Goal: Information Seeking & Learning: Learn about a topic

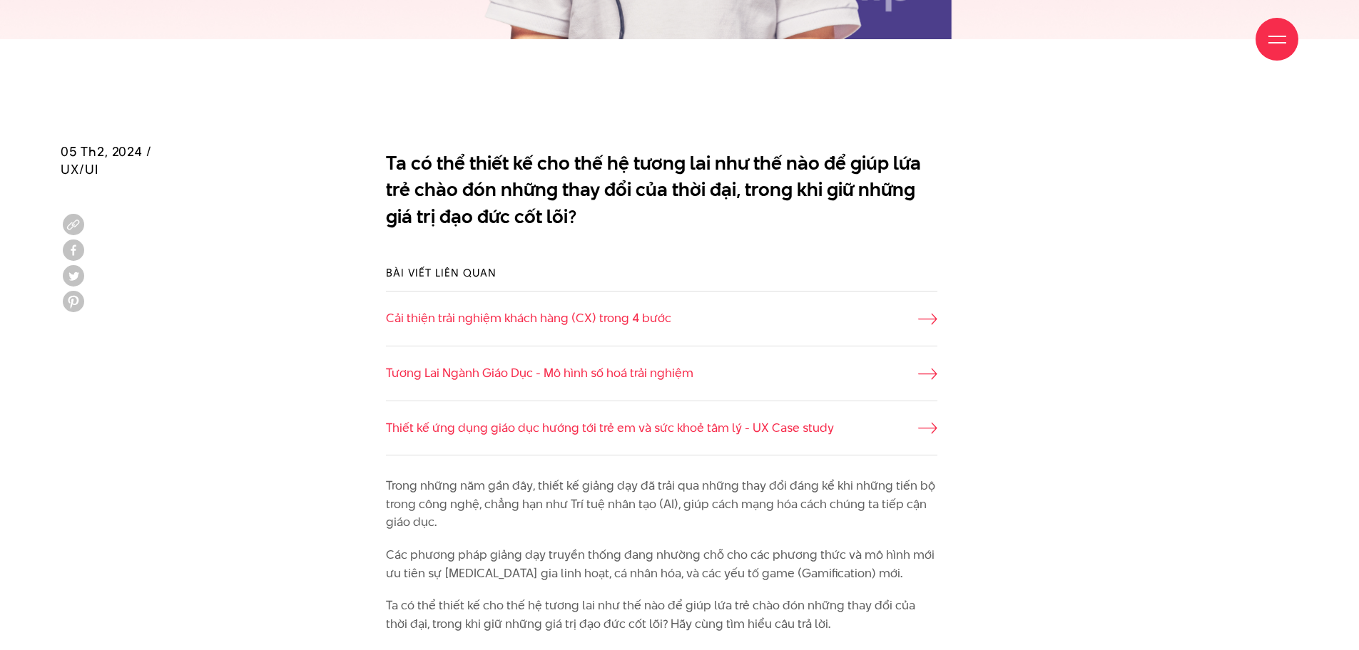
scroll to position [999, 0]
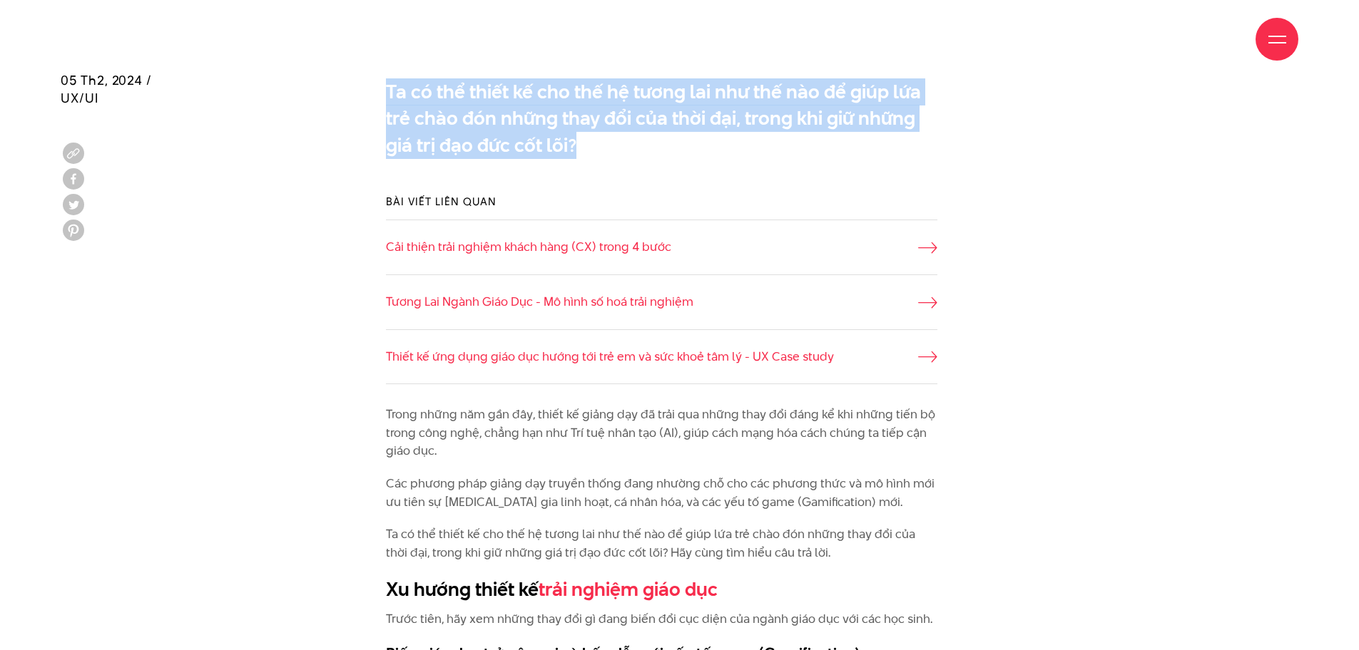
drag, startPoint x: 388, startPoint y: 91, endPoint x: 576, endPoint y: 159, distance: 199.5
click at [576, 159] on div "Ta có thể thiết kế cho thế hệ tương lai như thế nào để giúp lứa trẻ chào đón nh…" at bounding box center [679, 122] width 637 height 102
copy p "Ta có thể thiết kế cho thế hệ tương lai như thế nào để giúp lứa trẻ chào đón nh…"
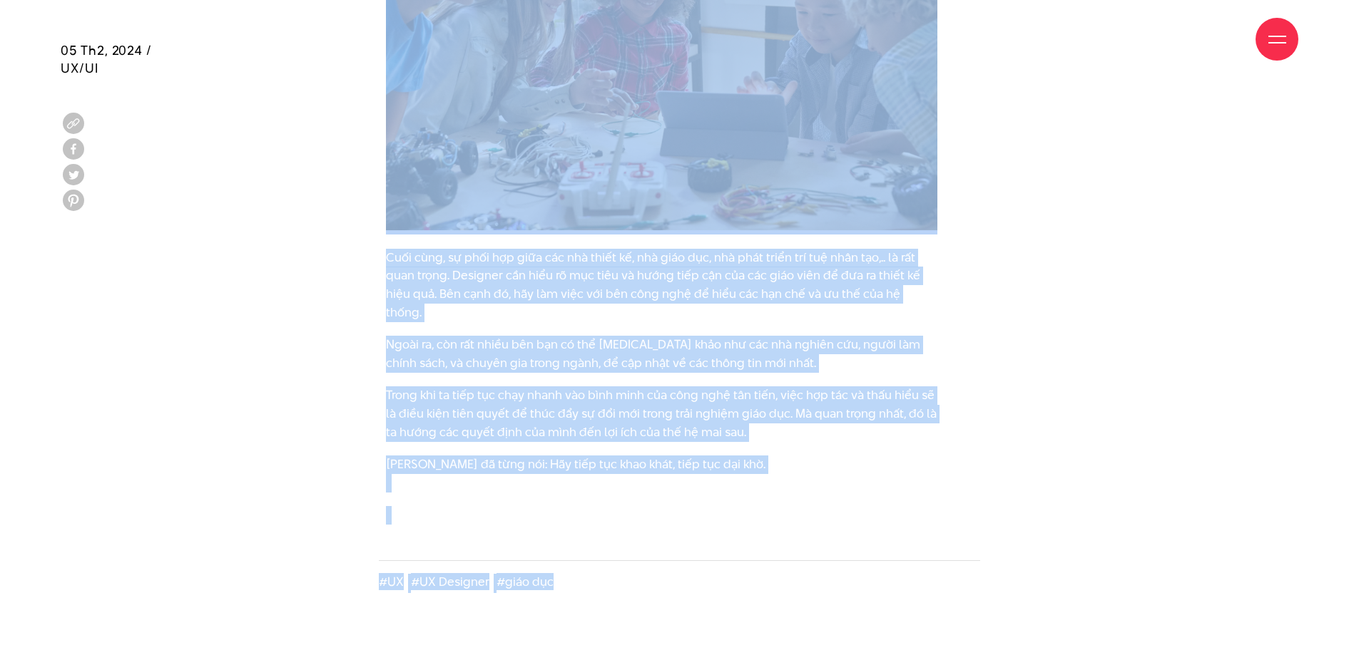
scroll to position [4632, 0]
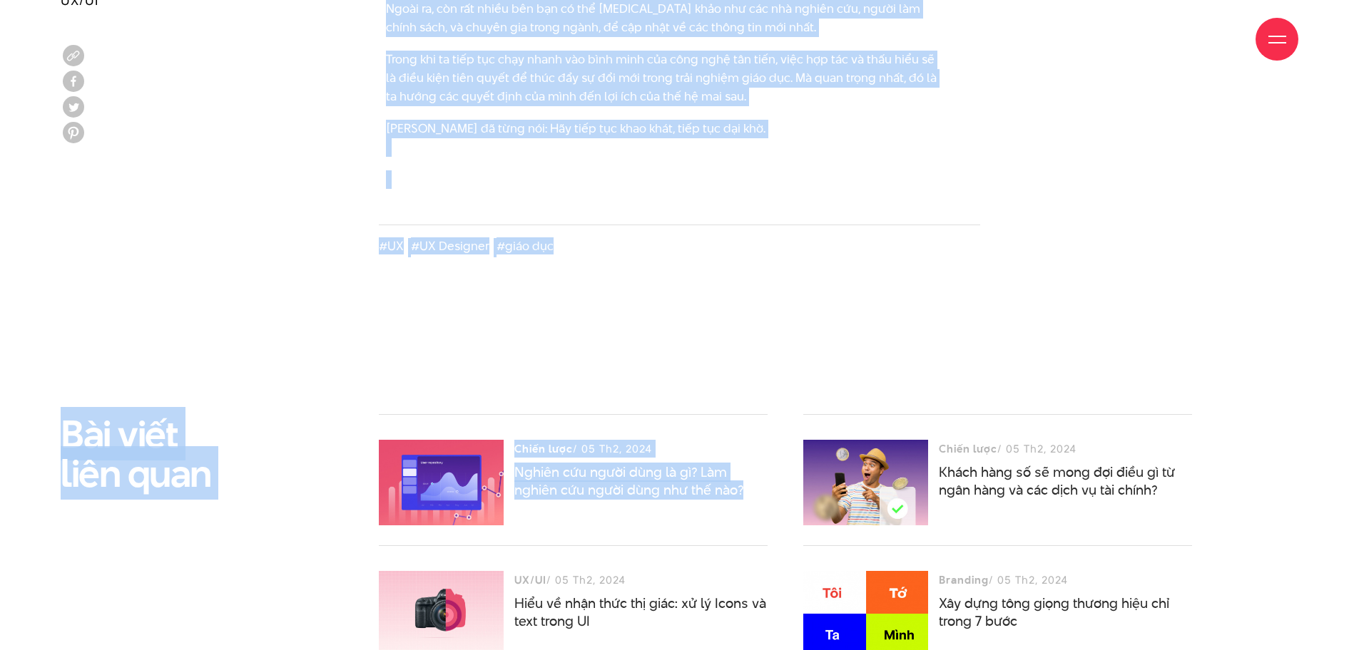
drag, startPoint x: 388, startPoint y: 269, endPoint x: 771, endPoint y: 91, distance: 422.5
copy div "Trong những năm gần đây, thiết kế giảng dạy đã trải qua những thay đổi đáng kể …"
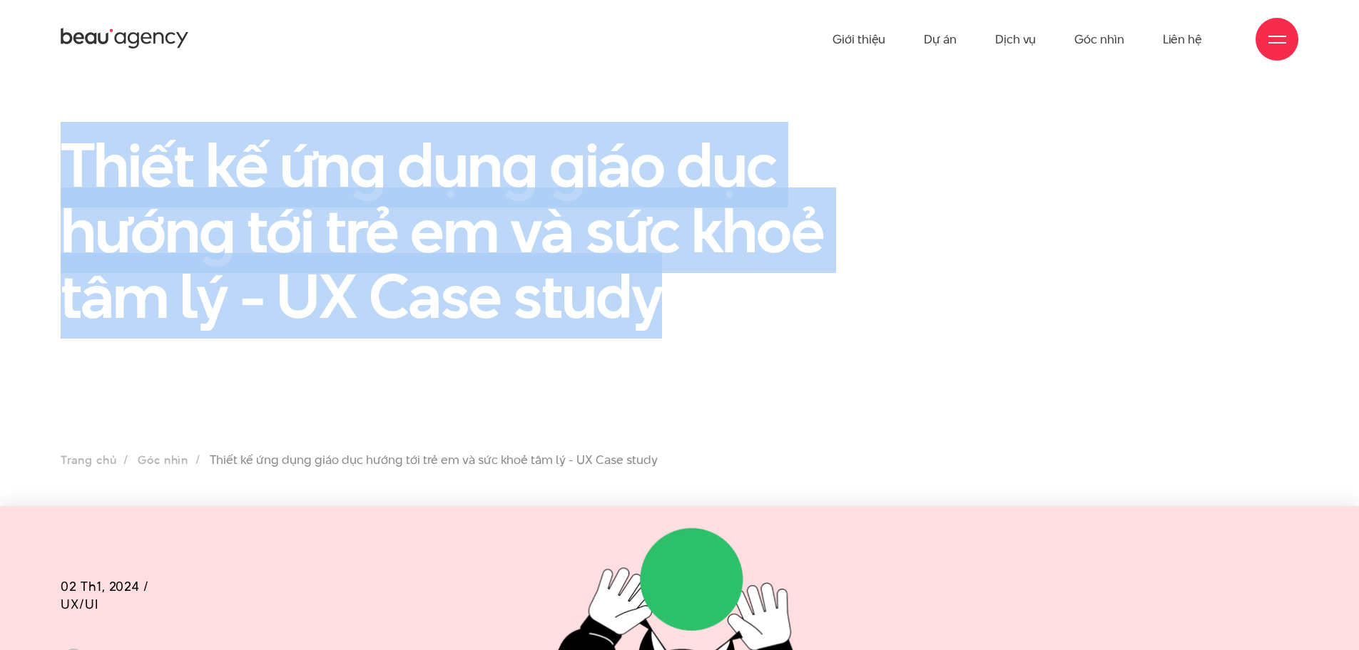
drag, startPoint x: 62, startPoint y: 154, endPoint x: 683, endPoint y: 307, distance: 639.0
click at [683, 307] on h1 "Thiết kế ứng dụng giáo dục hướng tới trẻ em và sức khoẻ tâm lý - UX Case study" at bounding box center [467, 230] width 813 height 197
copy h1 "Thiết kế ứng dụng giáo dục hướng tới trẻ em và sức khoẻ tâm lý - UX Case study"
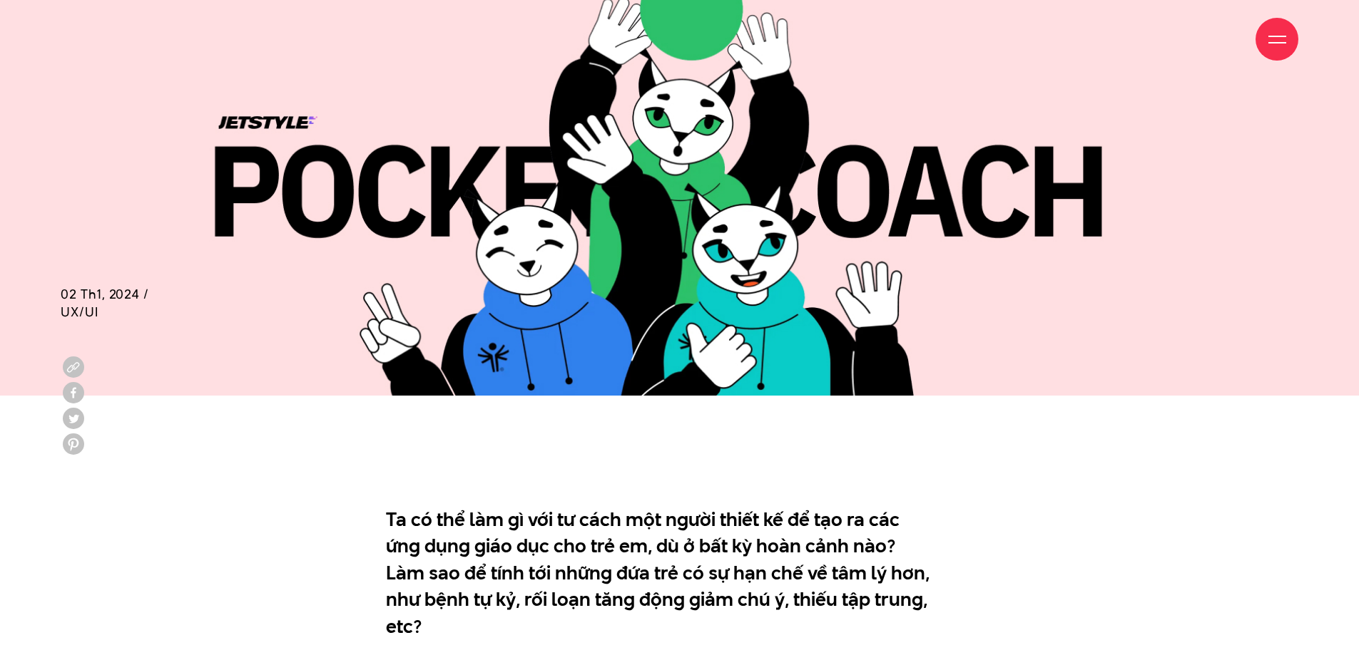
scroll to position [856, 0]
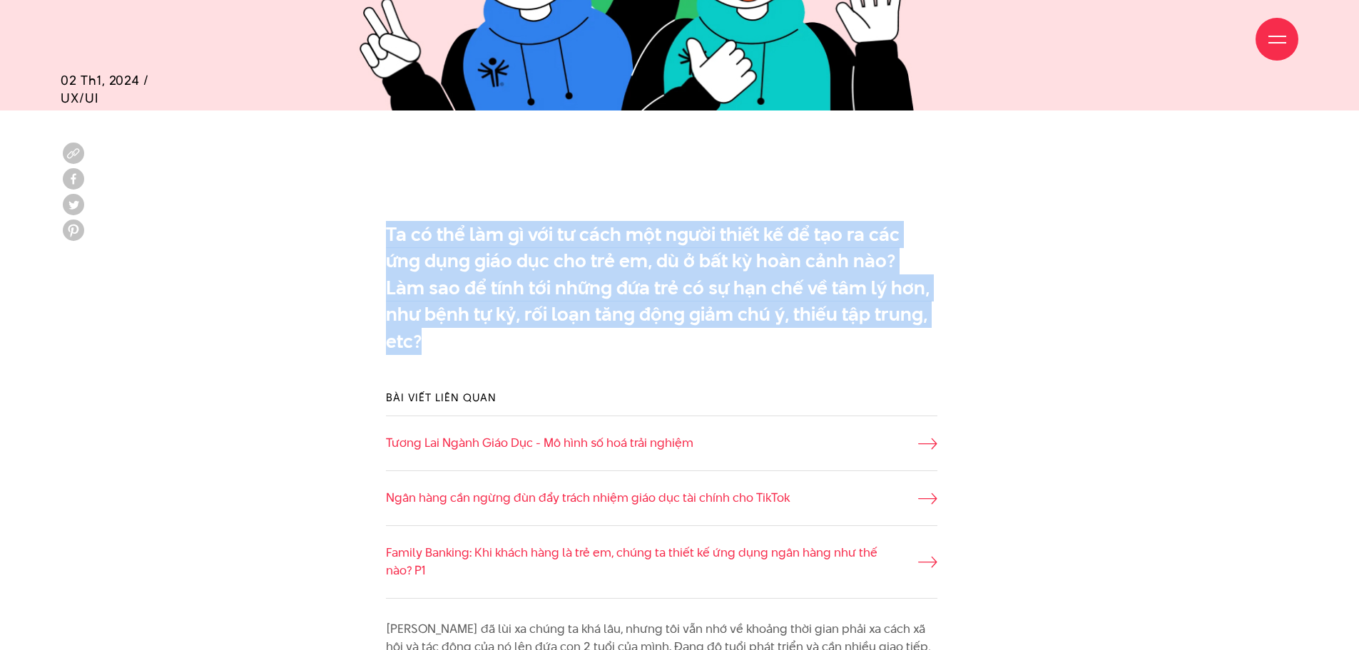
drag, startPoint x: 403, startPoint y: 241, endPoint x: 889, endPoint y: 330, distance: 494.4
click at [889, 330] on div "Ta có thể làm gì với tư cách một người thiết kế để tạo ra các ứng dụng giáo dục…" at bounding box center [679, 291] width 637 height 155
copy p "Ta có thể làm gì với tư cách một người thiết kế để tạo ra các ứng dụng giáo dục…"
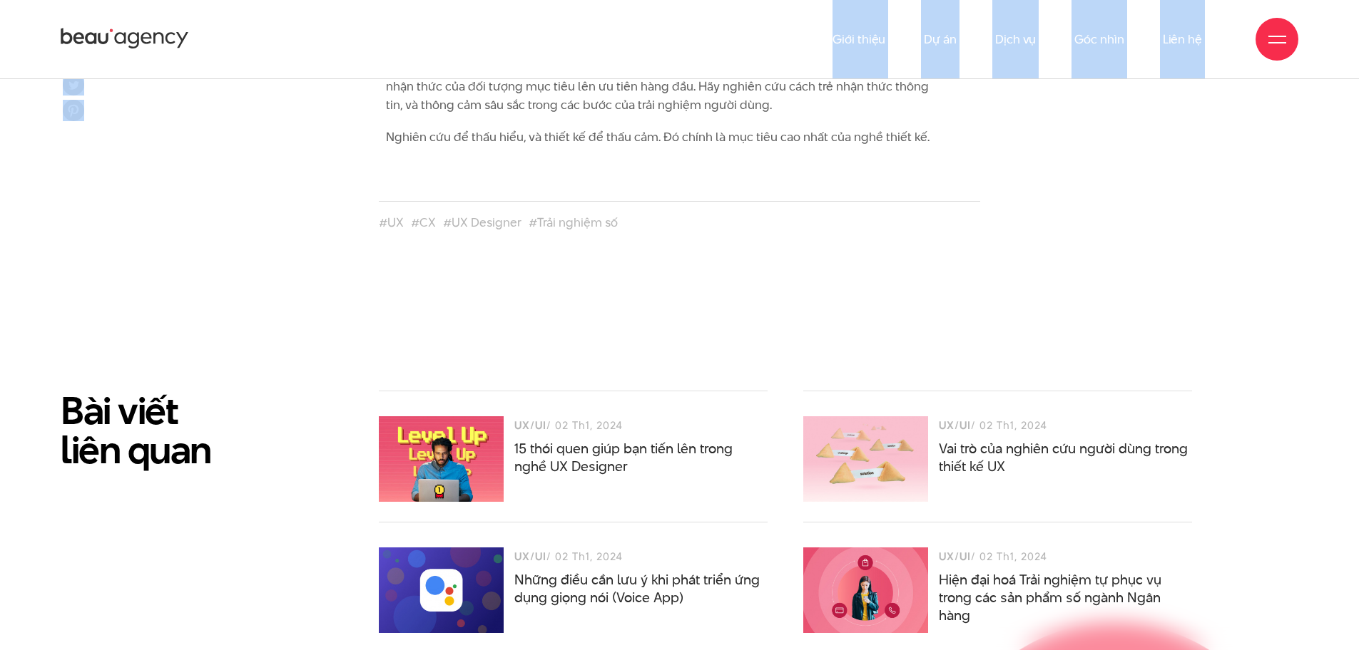
scroll to position [5136, 0]
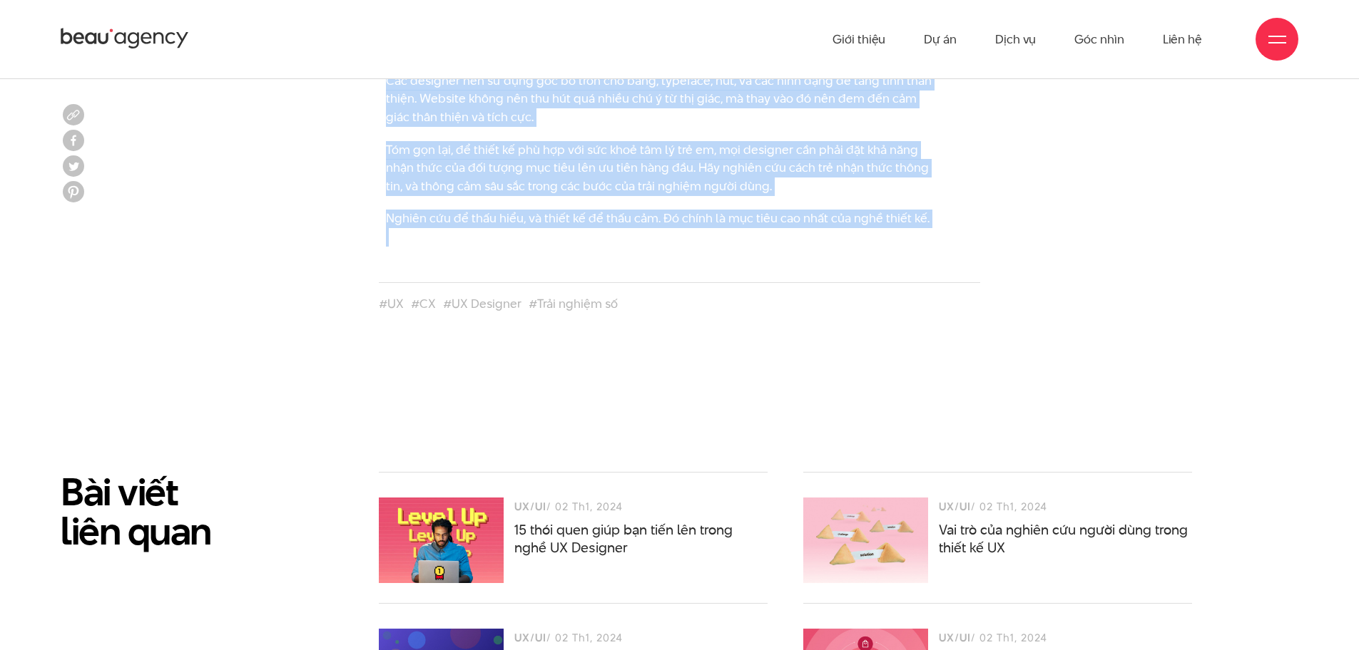
drag, startPoint x: 388, startPoint y: 312, endPoint x: 927, endPoint y: 188, distance: 552.6
copy div "Covid đã lùi xa chúng ta khá lâu, nhưng tôi vẫn nhớ về khoảng thời gian phải xa…"
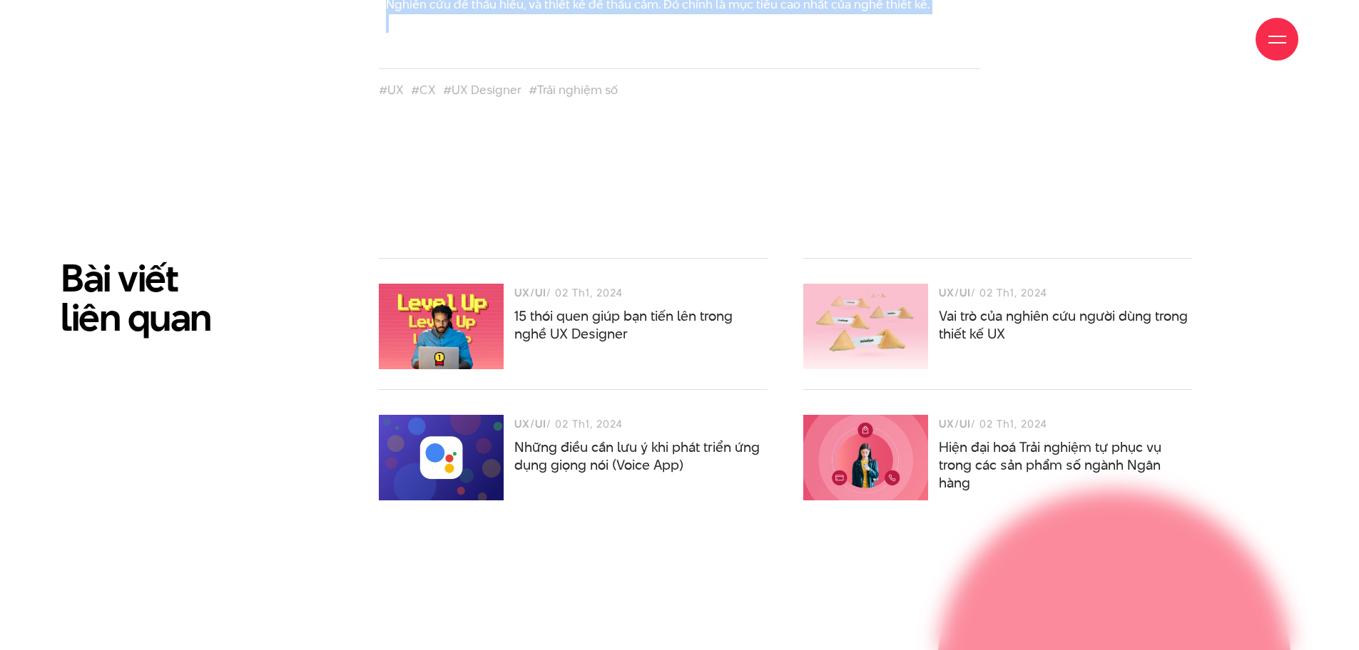
scroll to position [5421, 0]
